Goal: Find specific page/section: Find specific page/section

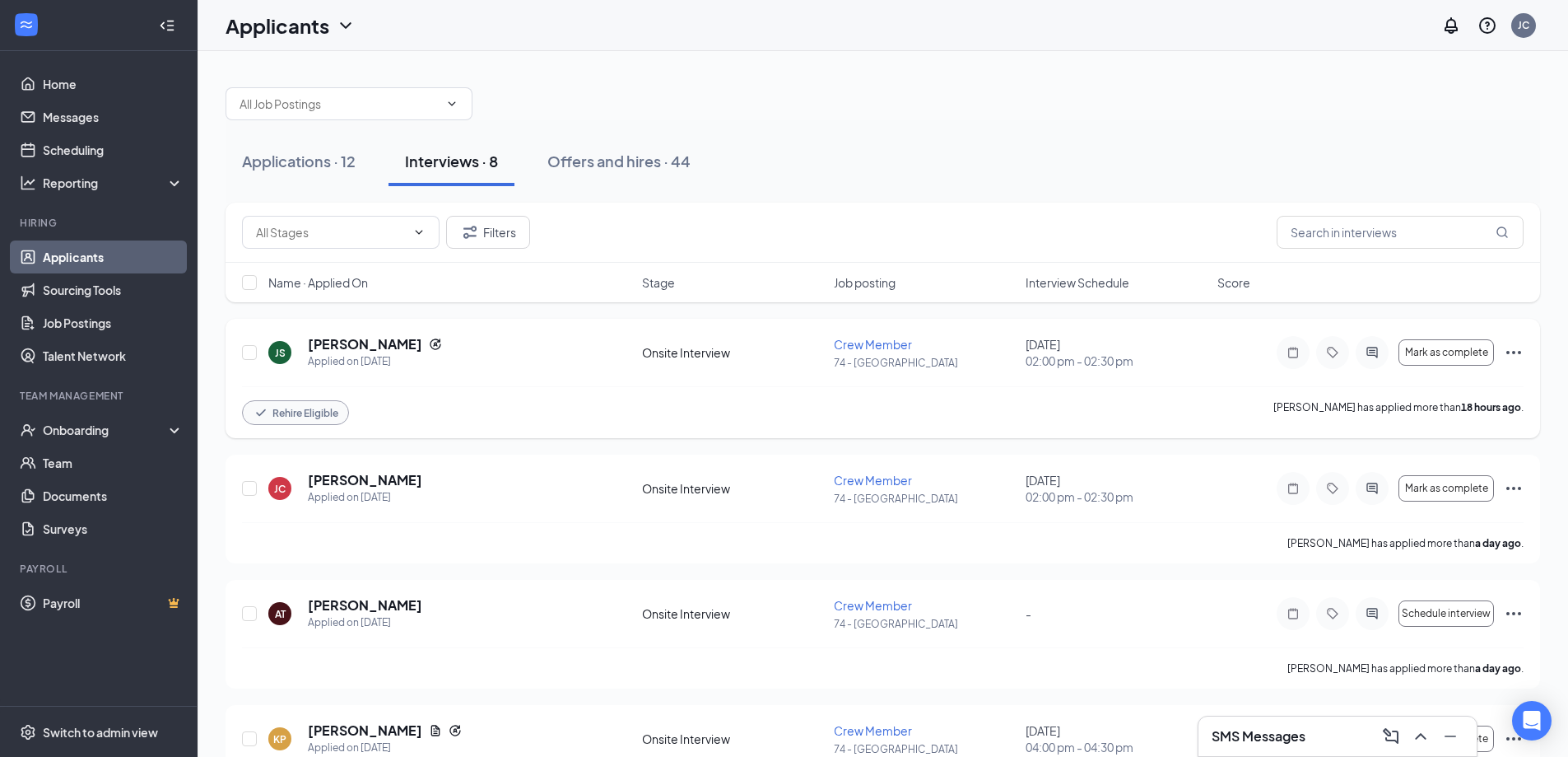
click at [791, 345] on div "Onsite Interview" at bounding box center [733, 352] width 182 height 16
click at [558, 169] on div "Offers and hires · 44" at bounding box center [619, 161] width 143 height 21
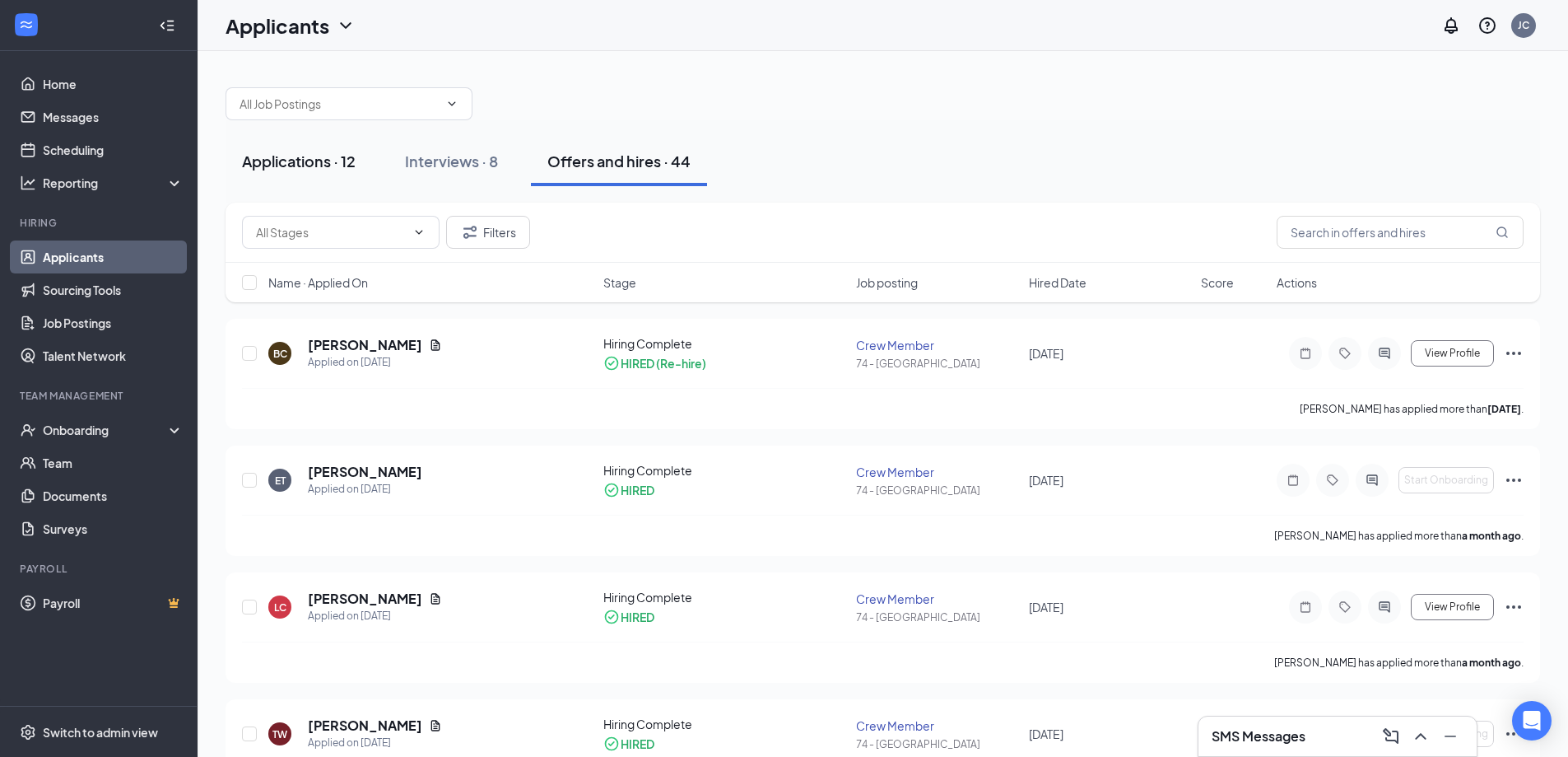
click at [340, 154] on div "Applications · 12" at bounding box center [299, 161] width 114 height 21
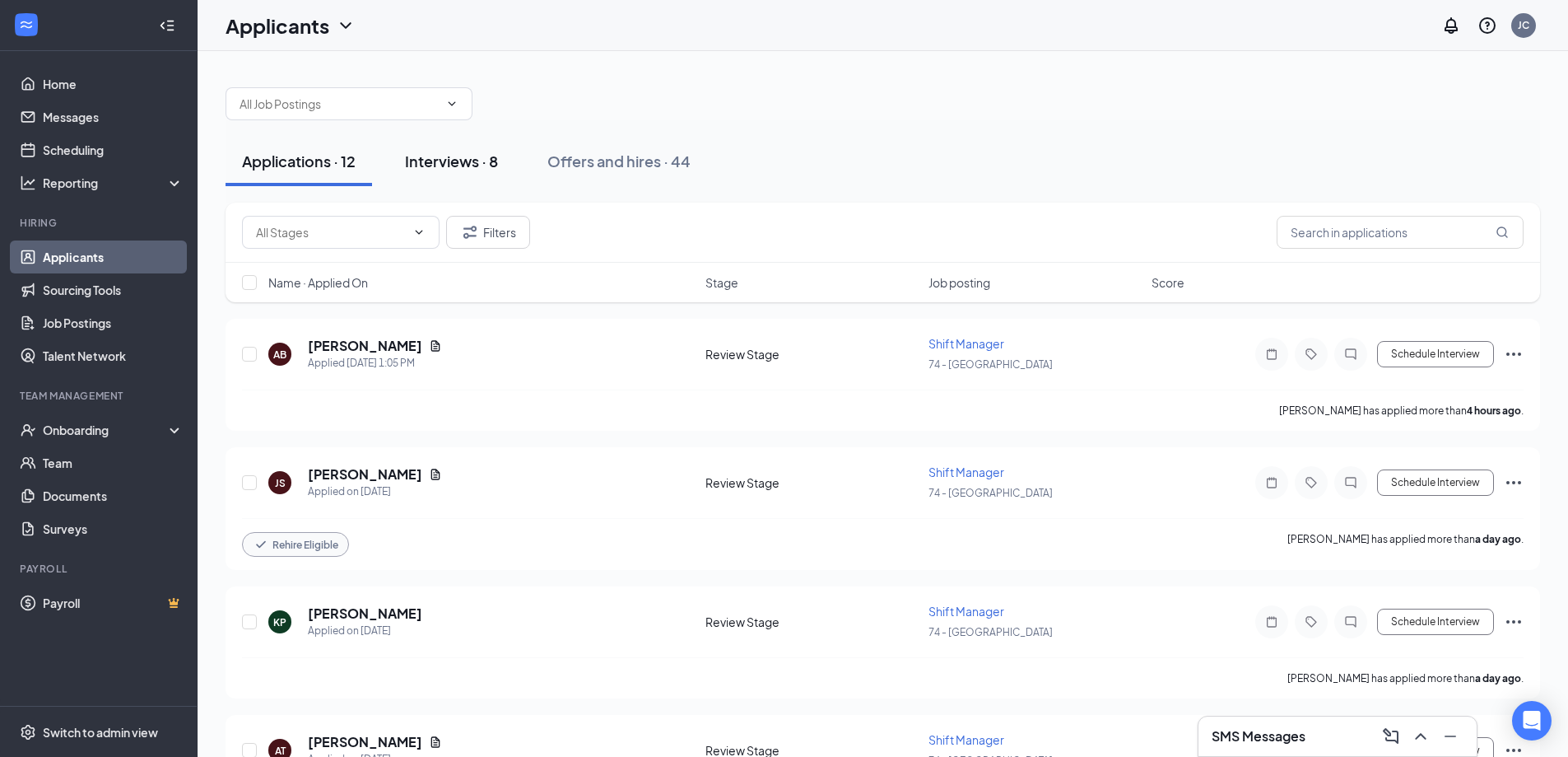
click at [474, 155] on div "Interviews · 8" at bounding box center [451, 161] width 93 height 21
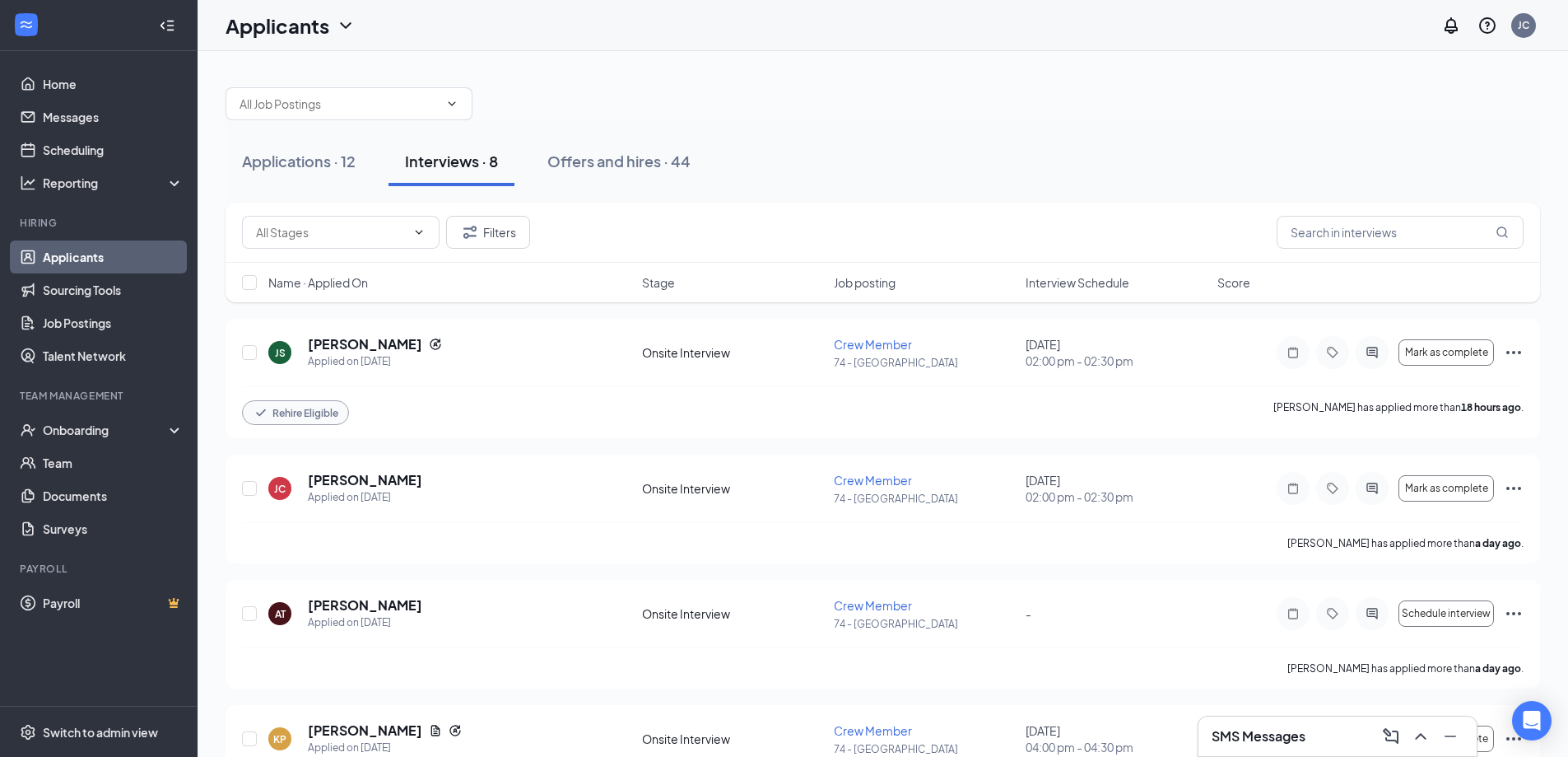
click at [346, 252] on div "Filters" at bounding box center [882, 233] width 1314 height 60
click at [350, 243] on span at bounding box center [340, 232] width 198 height 33
click at [356, 239] on input "text" at bounding box center [331, 231] width 150 height 18
